Goal: Transaction & Acquisition: Purchase product/service

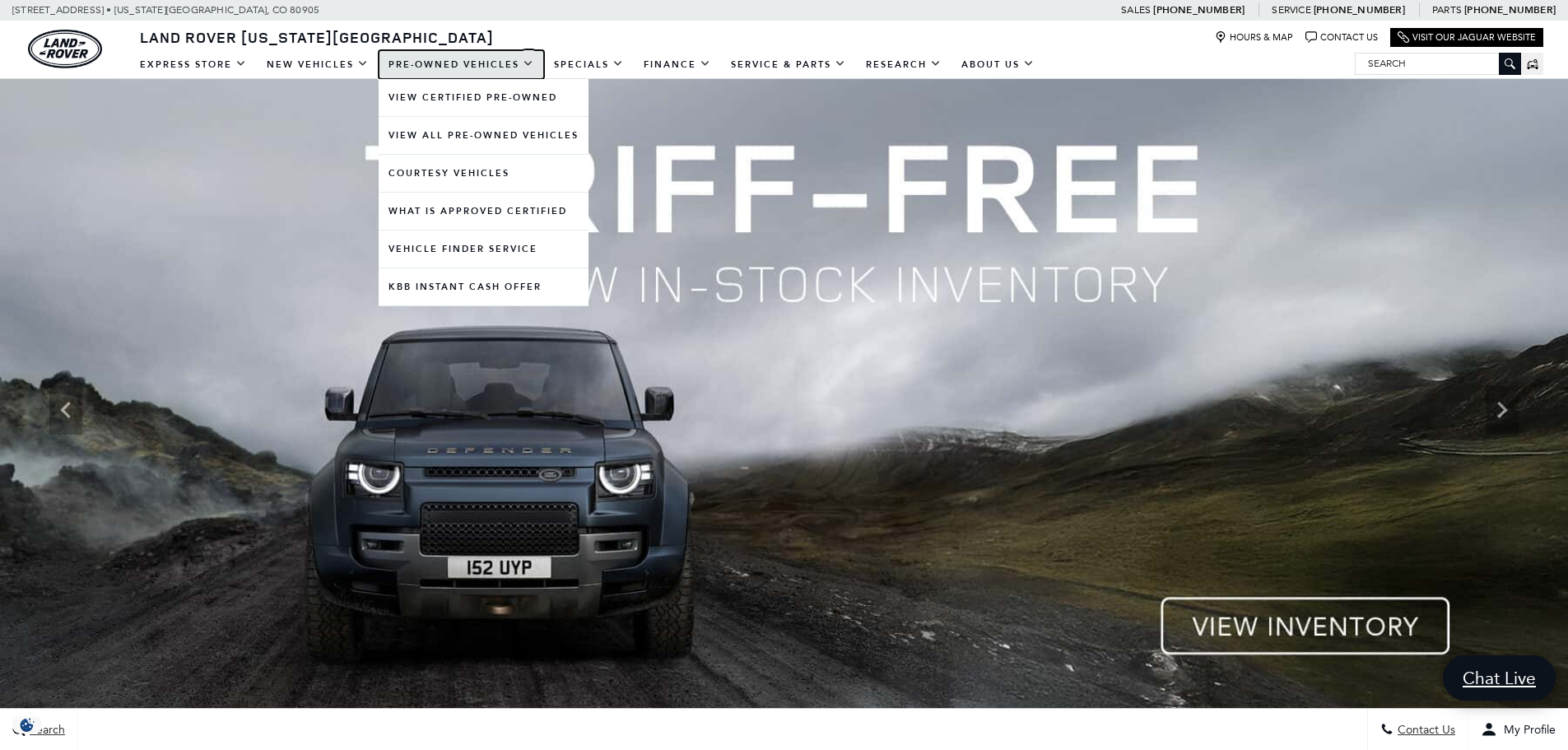
click at [484, 61] on link "Pre-Owned Vehicles" at bounding box center [462, 65] width 166 height 29
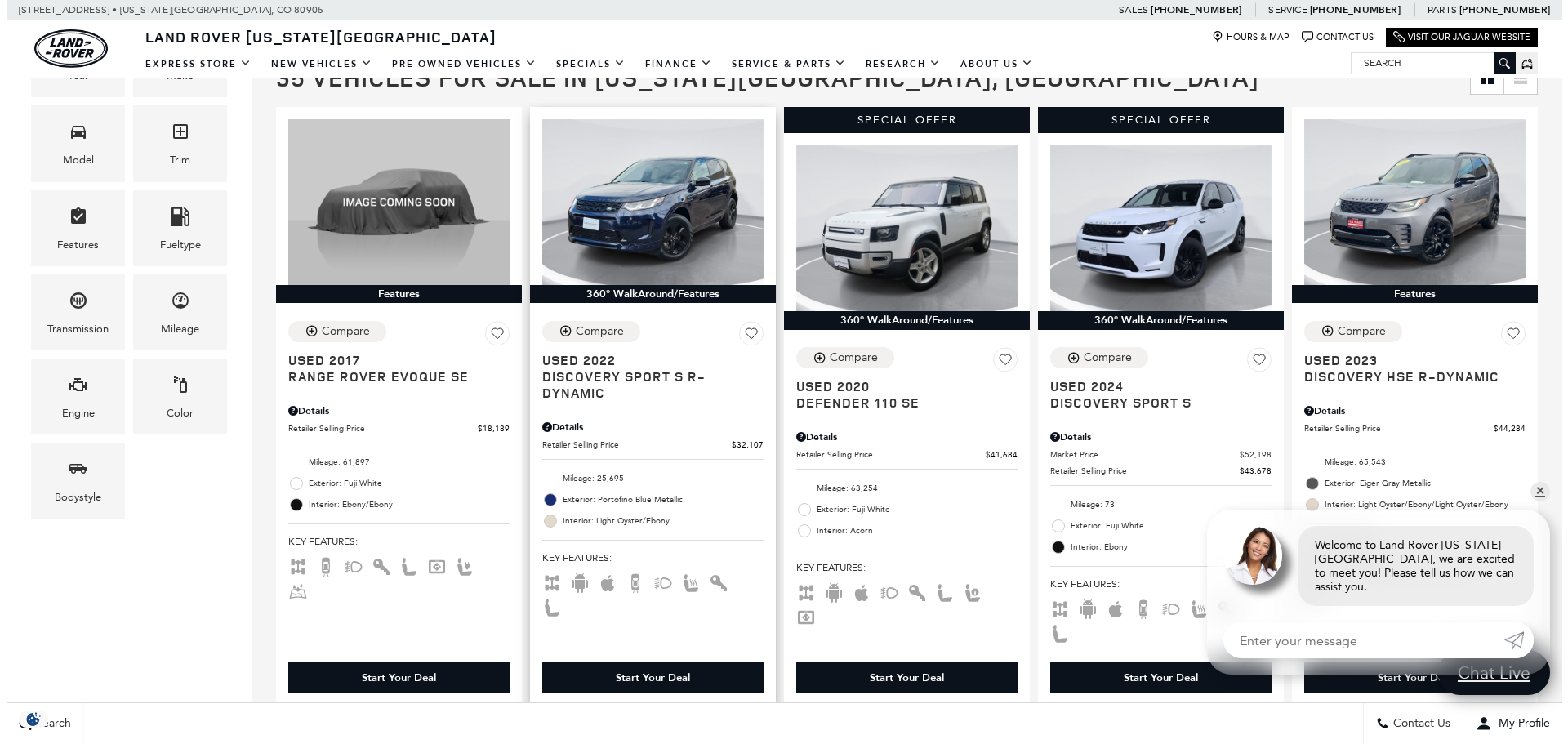
scroll to position [408, 0]
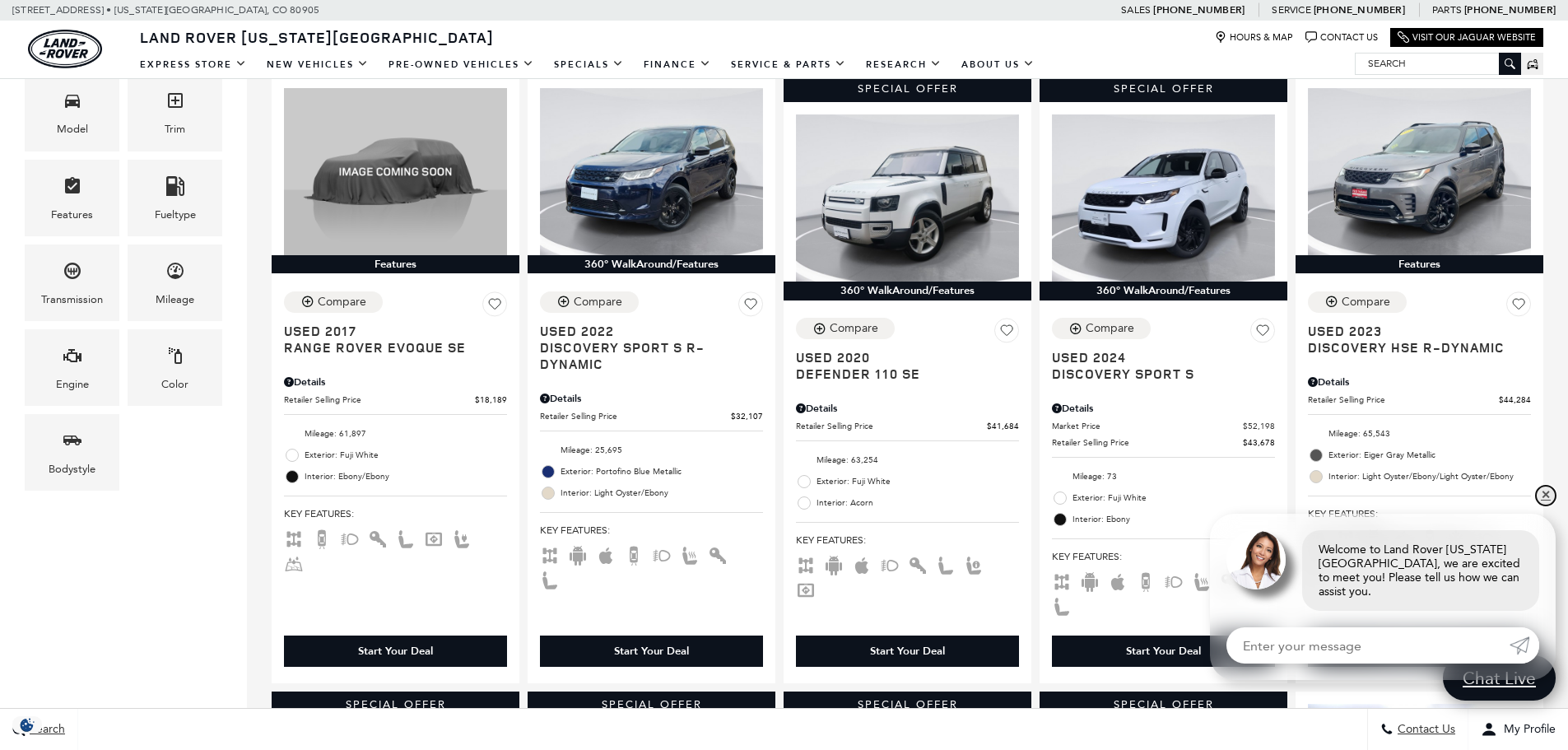
click at [1544, 505] on link "✕" at bounding box center [1546, 495] width 20 height 20
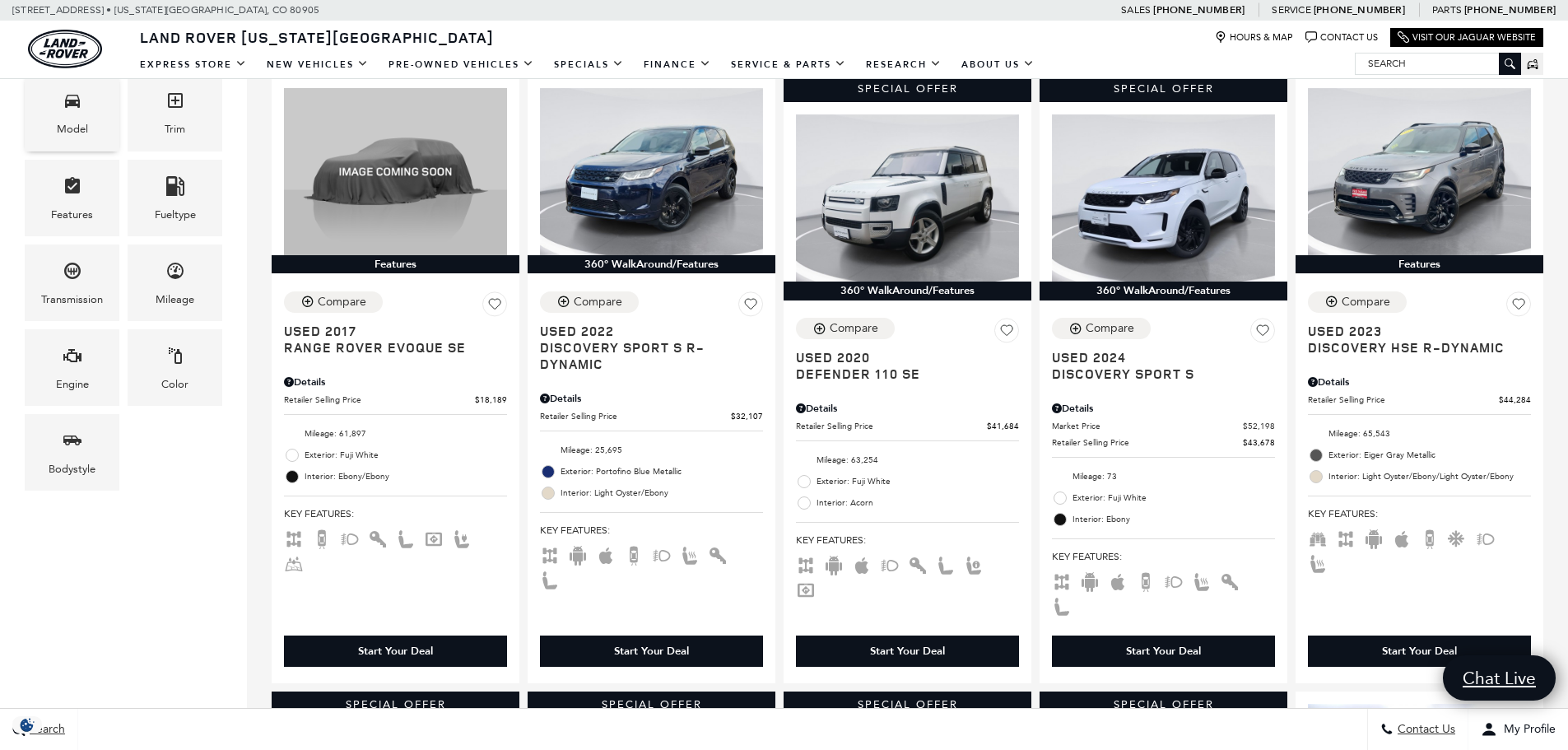
click at [88, 119] on div "Model" at bounding box center [72, 112] width 95 height 77
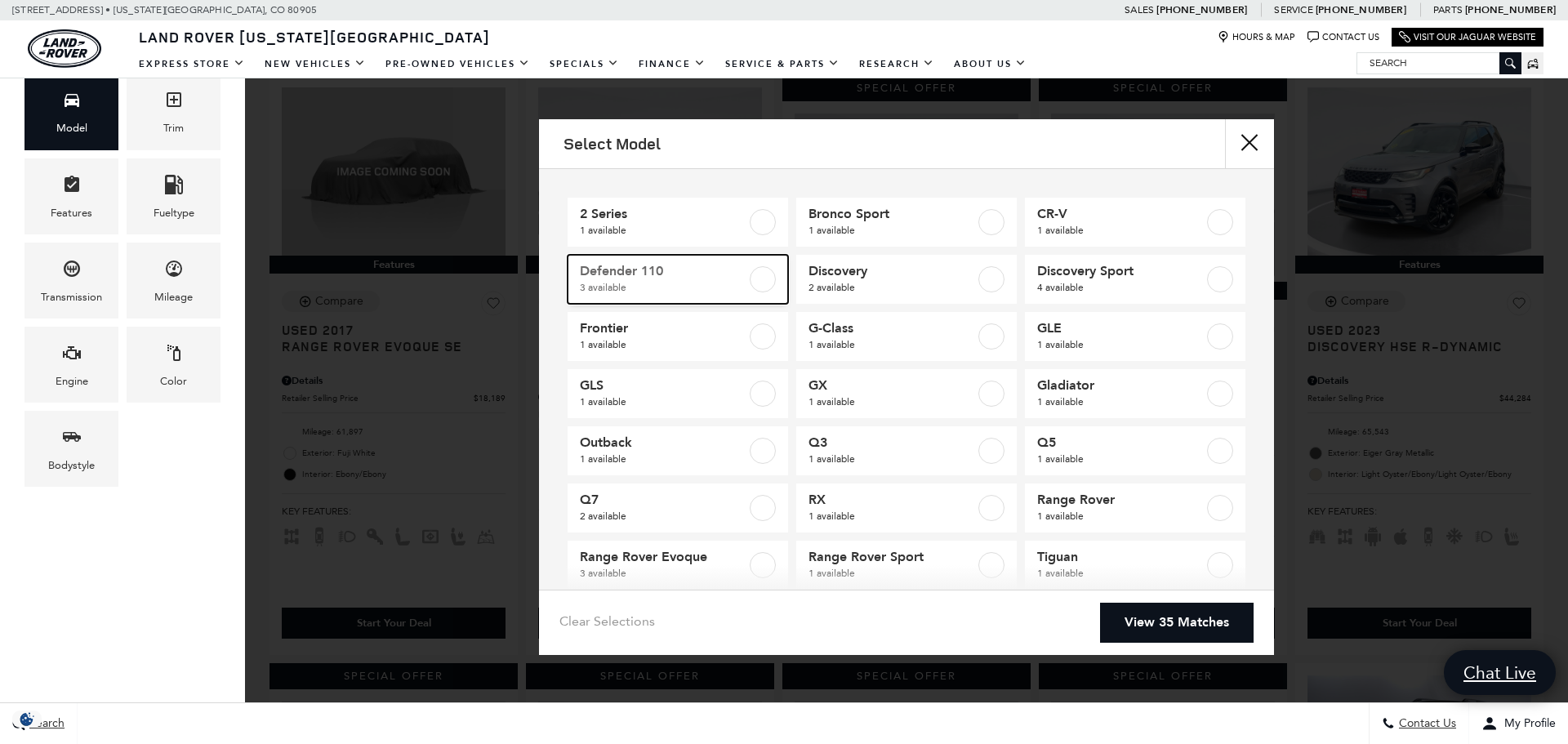
click at [657, 278] on span "Defender 110" at bounding box center [663, 271] width 166 height 16
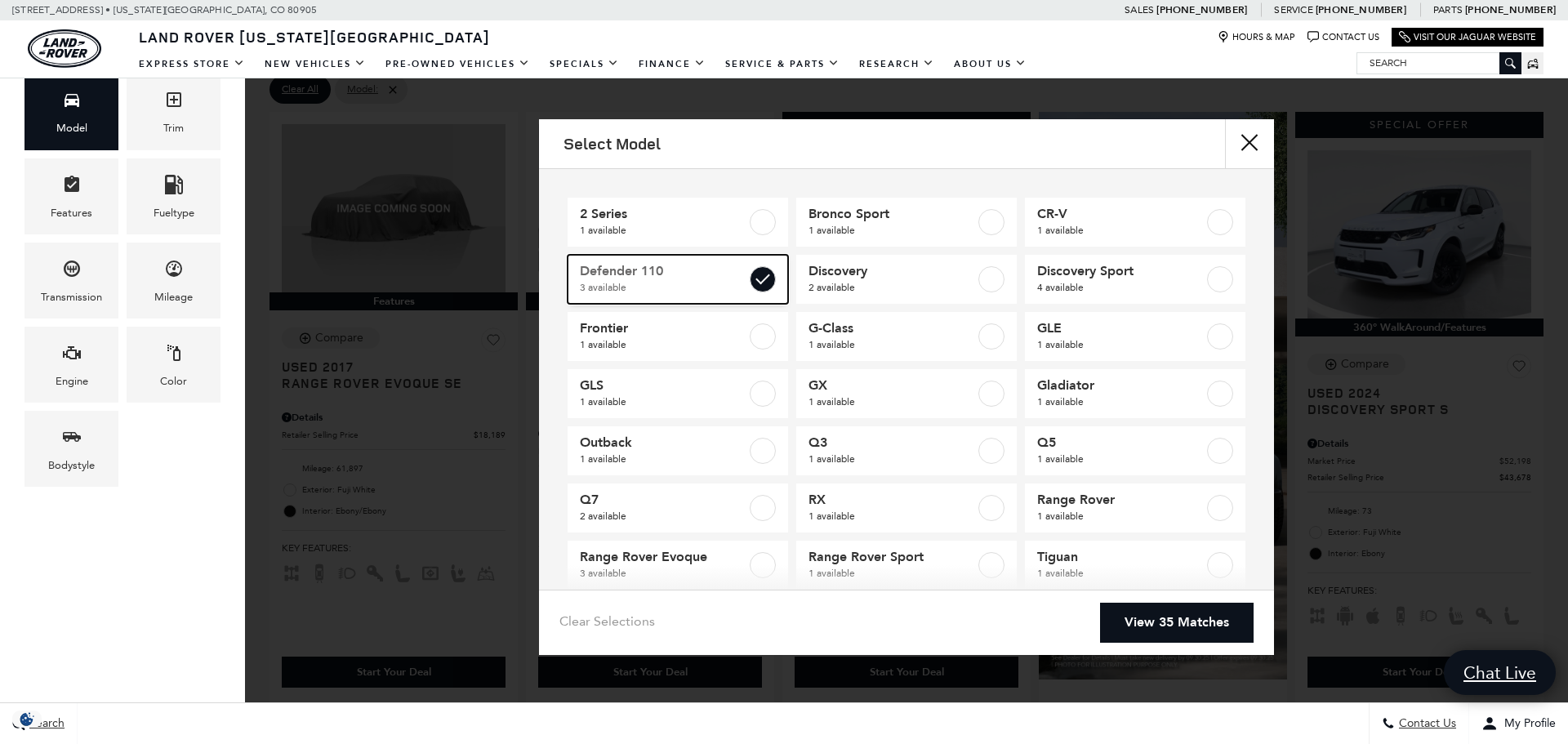
type input "$41,684"
type input "$66,689"
checkbox input "true"
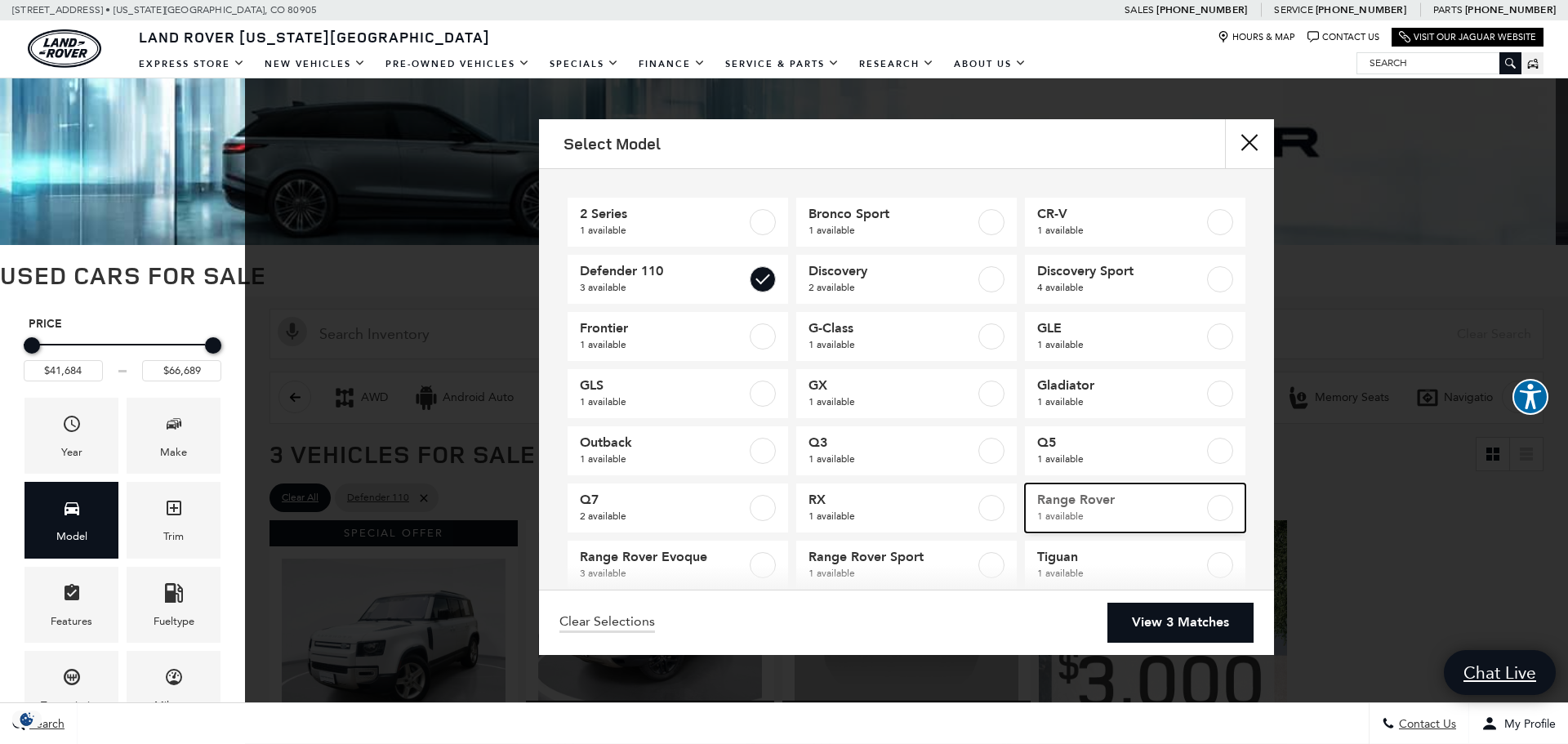
click at [1057, 484] on link "Range Rover 1 available" at bounding box center [1134, 508] width 221 height 49
type input "$68,780"
checkbox input "true"
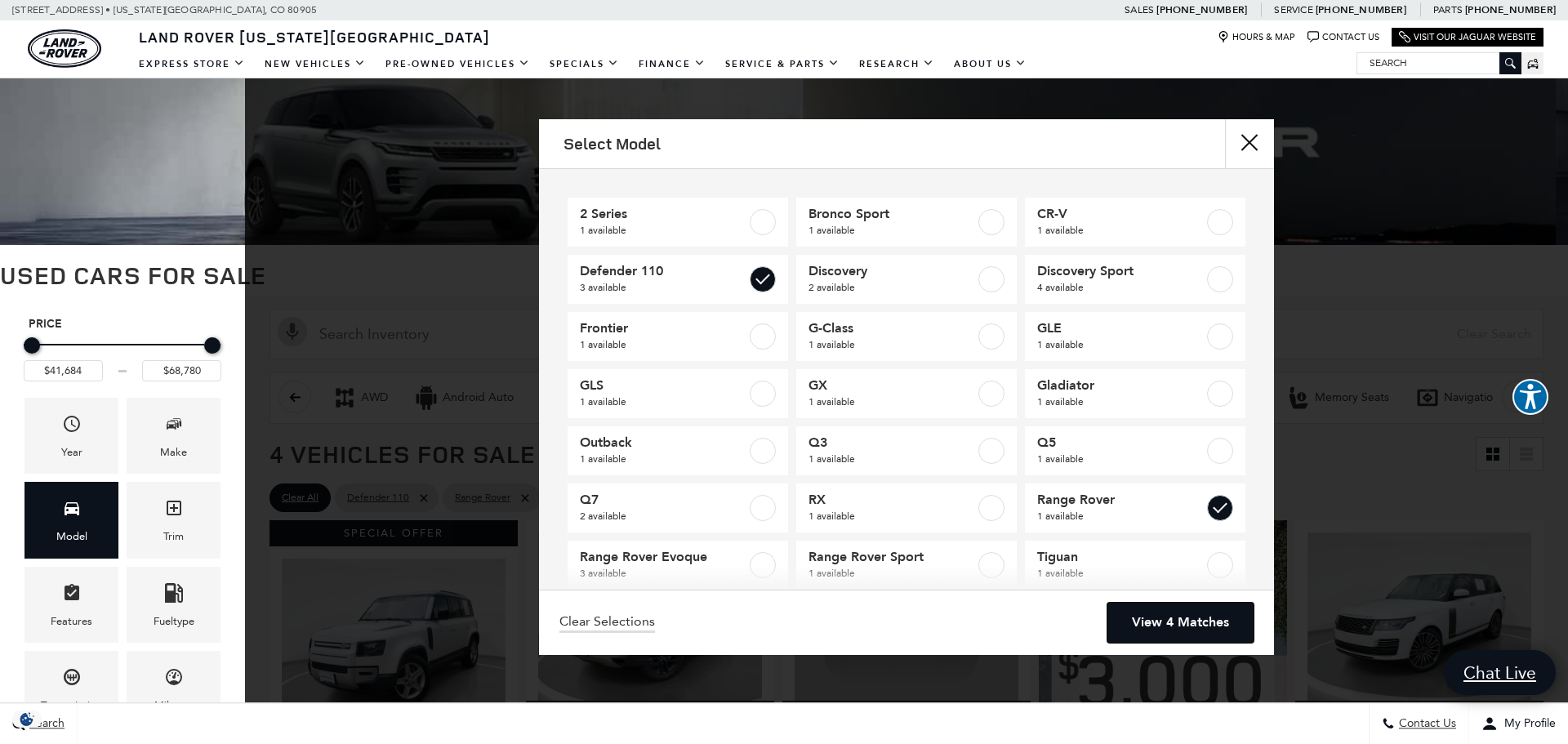
click at [1163, 625] on link "View 4 Matches" at bounding box center [1179, 622] width 146 height 40
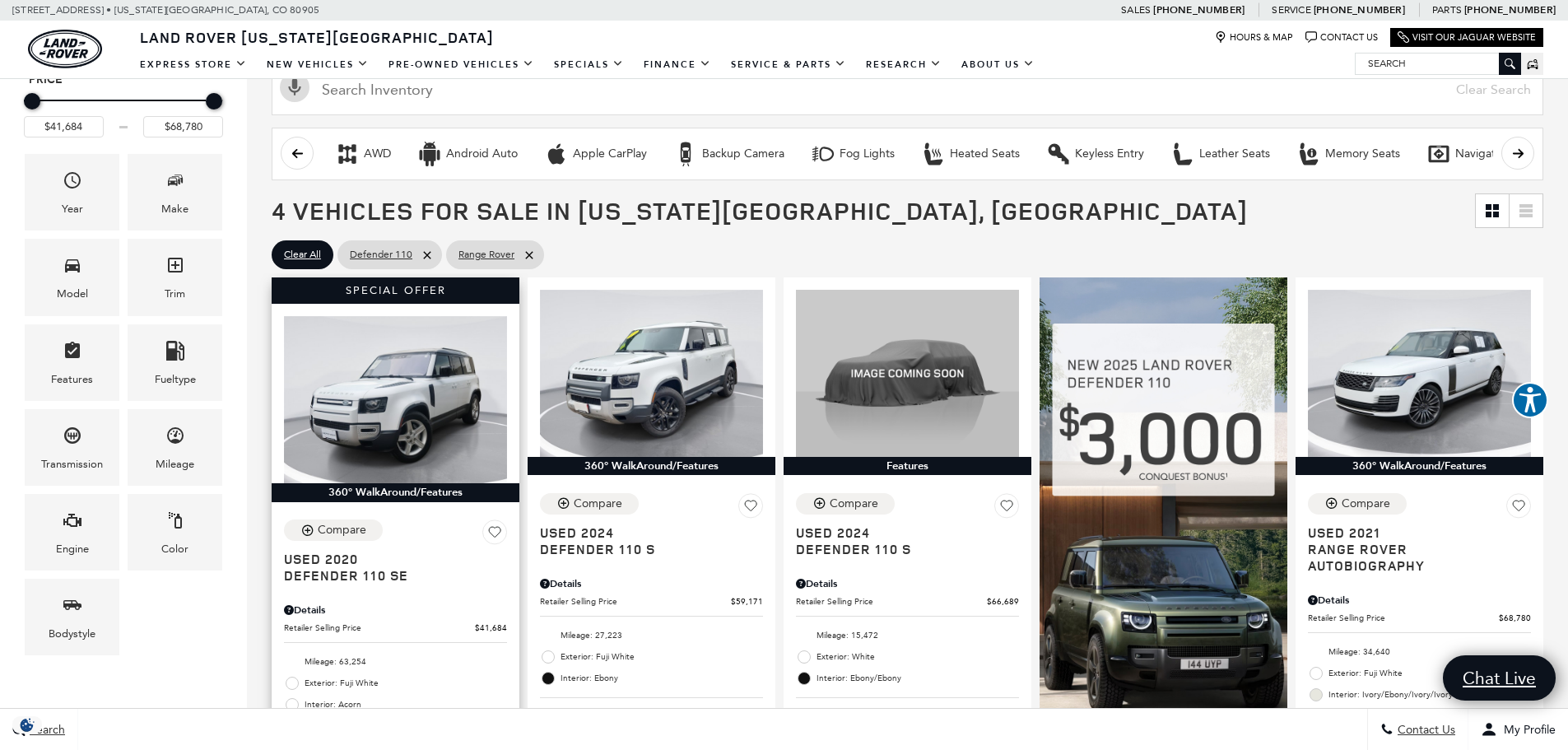
scroll to position [412, 0]
